Goal: Information Seeking & Learning: Learn about a topic

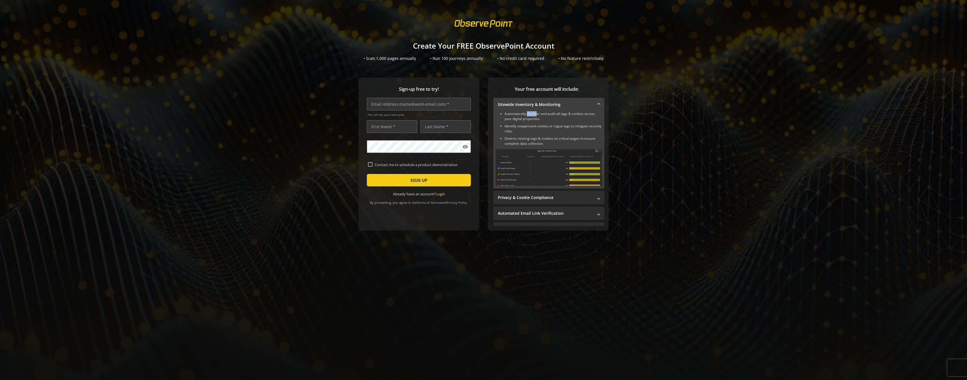
drag, startPoint x: 527, startPoint y: 114, endPoint x: 514, endPoint y: 113, distance: 12.7
click at [532, 114] on li "Automatically discover and audit all tags & cookies across your digital propert…" at bounding box center [553, 116] width 98 height 10
click at [514, 113] on li "Automatically discover and audit all tags & cookies across your digital propert…" at bounding box center [553, 116] width 98 height 10
drag, startPoint x: 505, startPoint y: 114, endPoint x: 559, endPoint y: 118, distance: 54.1
click at [559, 118] on li "Automatically discover and audit all tags & cookies across your digital propert…" at bounding box center [553, 116] width 98 height 10
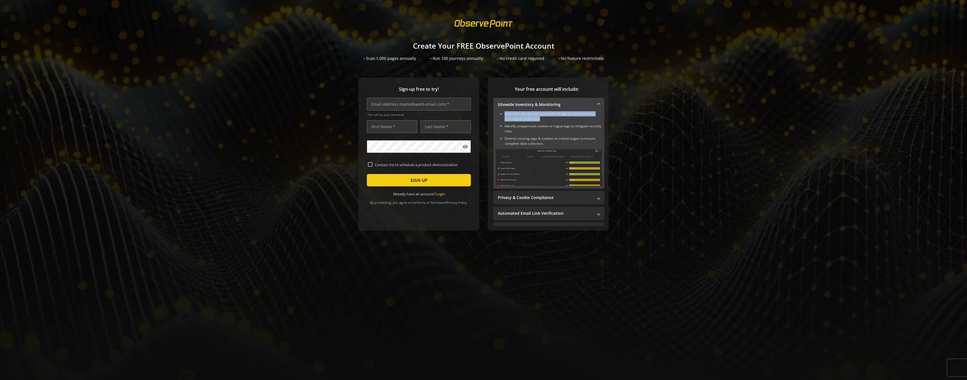
copy li "Automatically discover and audit all tags & cookies across your digital propert…"
click at [541, 199] on mat-panel-title "Privacy & Cookie Compliance" at bounding box center [545, 198] width 95 height 6
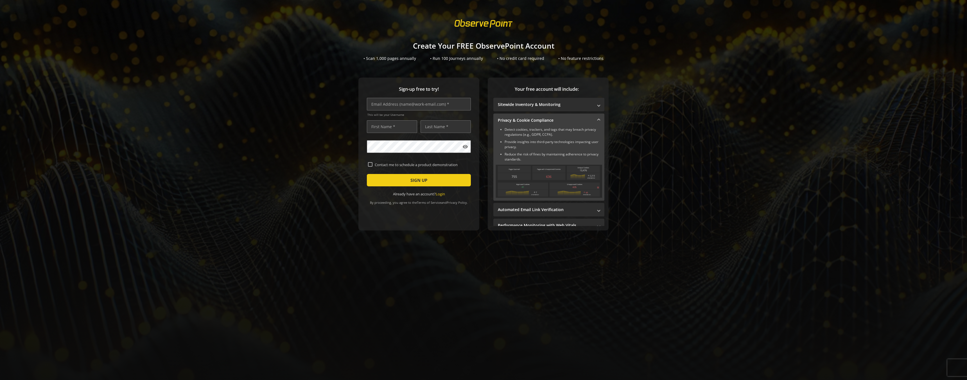
drag, startPoint x: 545, startPoint y: 141, endPoint x: 548, endPoint y: 138, distance: 4.0
click at [546, 140] on li "Provide insights into third-party technologies impacting user privacy." at bounding box center [553, 144] width 98 height 10
click at [548, 138] on ul "Detect cookies, trackers, and tags that may breach privacy regulations (e.g., G…" at bounding box center [548, 144] width 107 height 35
click at [551, 135] on li "Detect cookies, trackers, and tags that may breach privacy regulations (e.g., G…" at bounding box center [553, 132] width 98 height 10
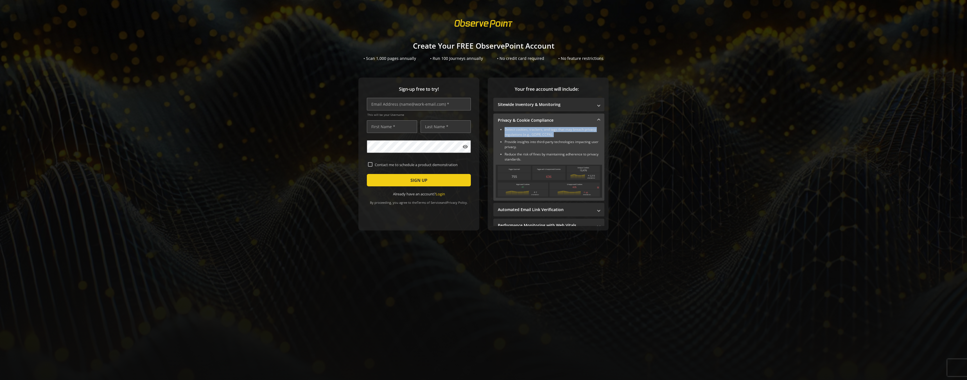
click at [551, 135] on li "Detect cookies, trackers, and tags that may breach privacy regulations (e.g., G…" at bounding box center [553, 132] width 98 height 10
click at [554, 148] on li "Provide insights into third-party technologies impacting user privacy." at bounding box center [553, 144] width 98 height 10
click at [530, 212] on mat-panel-title "Automated Email Link Verification" at bounding box center [545, 210] width 95 height 6
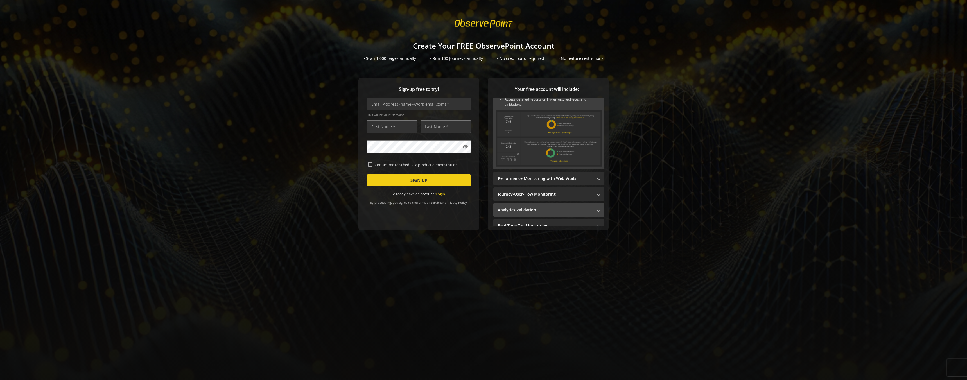
scroll to position [108, 0]
click at [545, 222] on mat-expansion-panel-header "Global Site Auditing" at bounding box center [548, 218] width 111 height 13
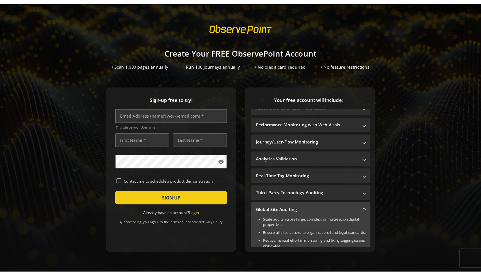
scroll to position [46, 0]
